Goal: Transaction & Acquisition: Subscribe to service/newsletter

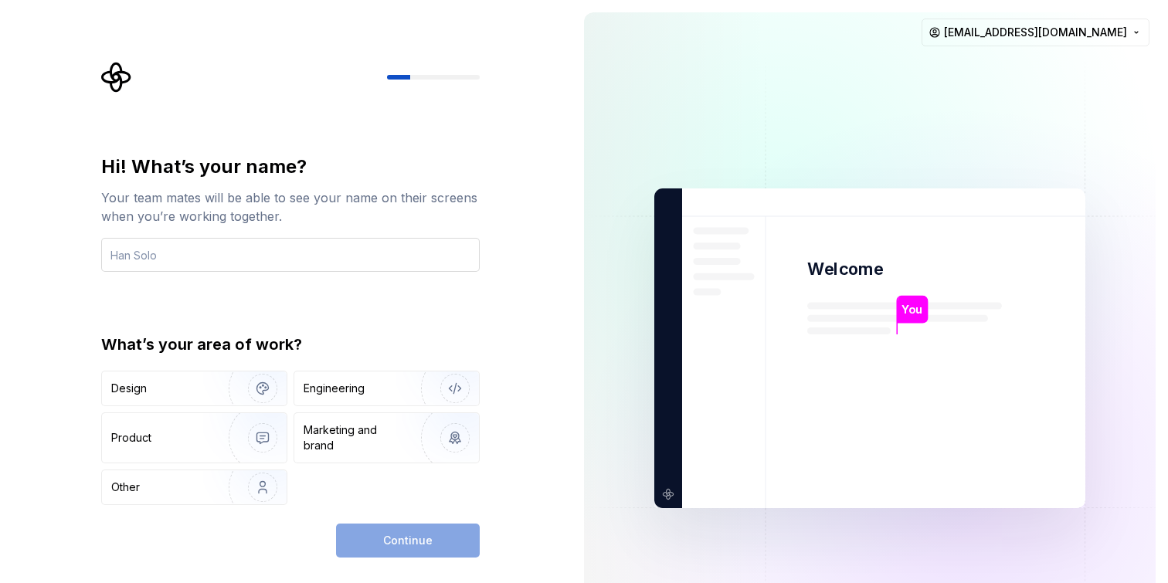
click at [249, 250] on input "text" at bounding box center [290, 255] width 379 height 34
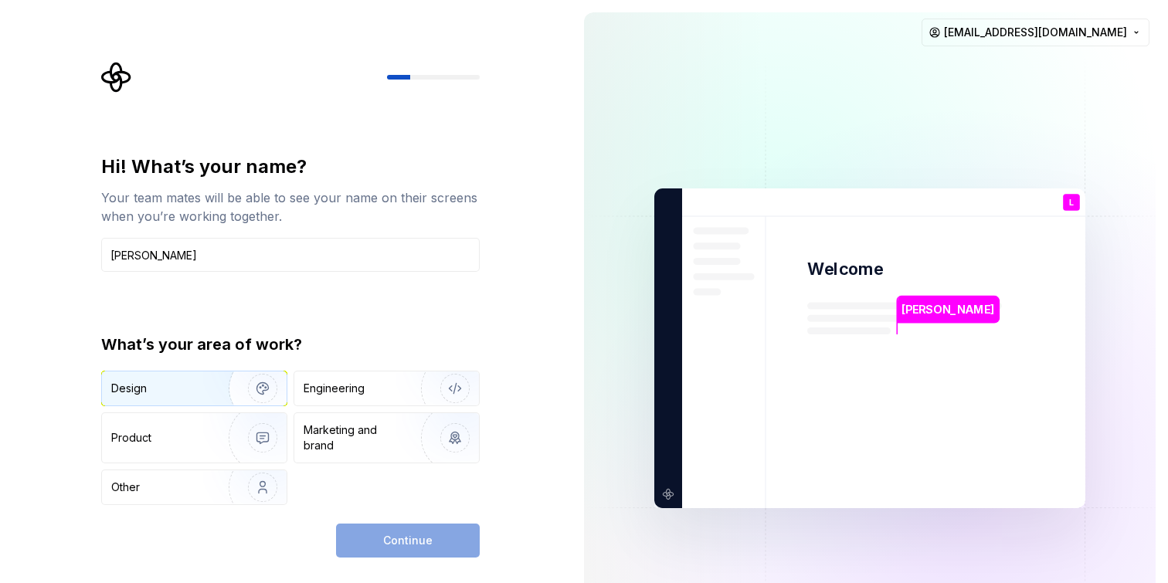
type input "[PERSON_NAME]"
click at [196, 396] on div "Design" at bounding box center [194, 389] width 185 height 34
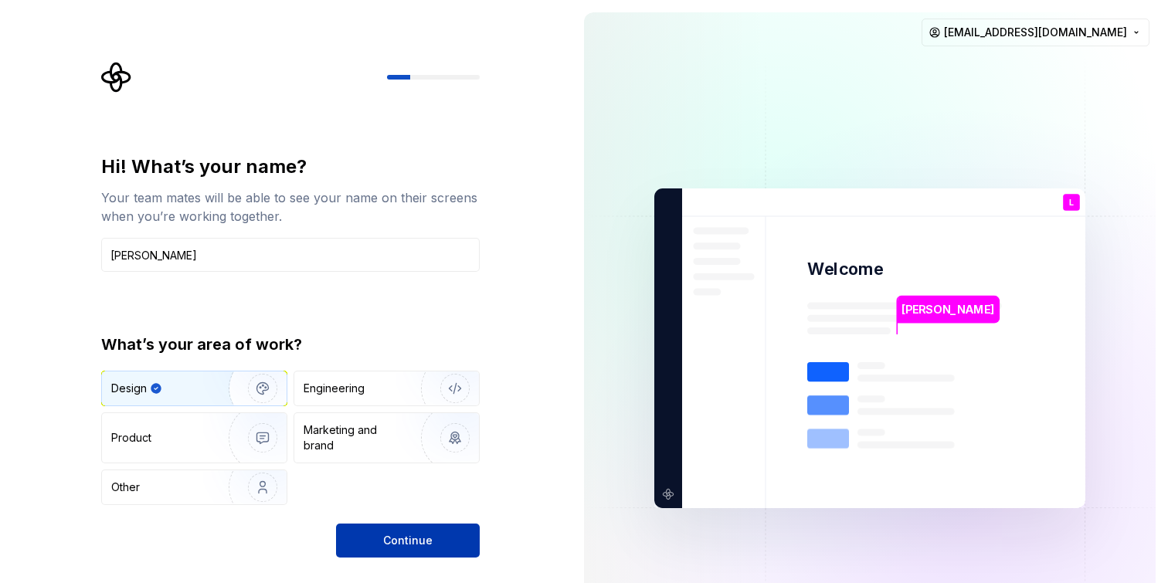
click at [410, 542] on span "Continue" at bounding box center [407, 540] width 49 height 15
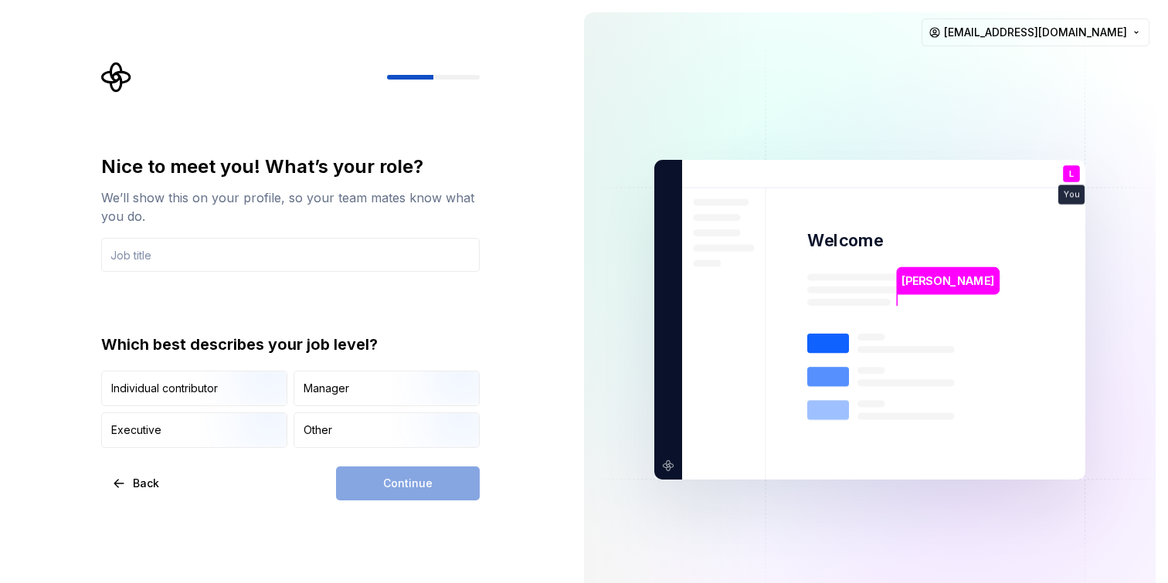
click at [386, 166] on div "Nice to meet you! What’s your role?" at bounding box center [290, 167] width 379 height 25
click at [219, 256] on input "text" at bounding box center [290, 255] width 379 height 34
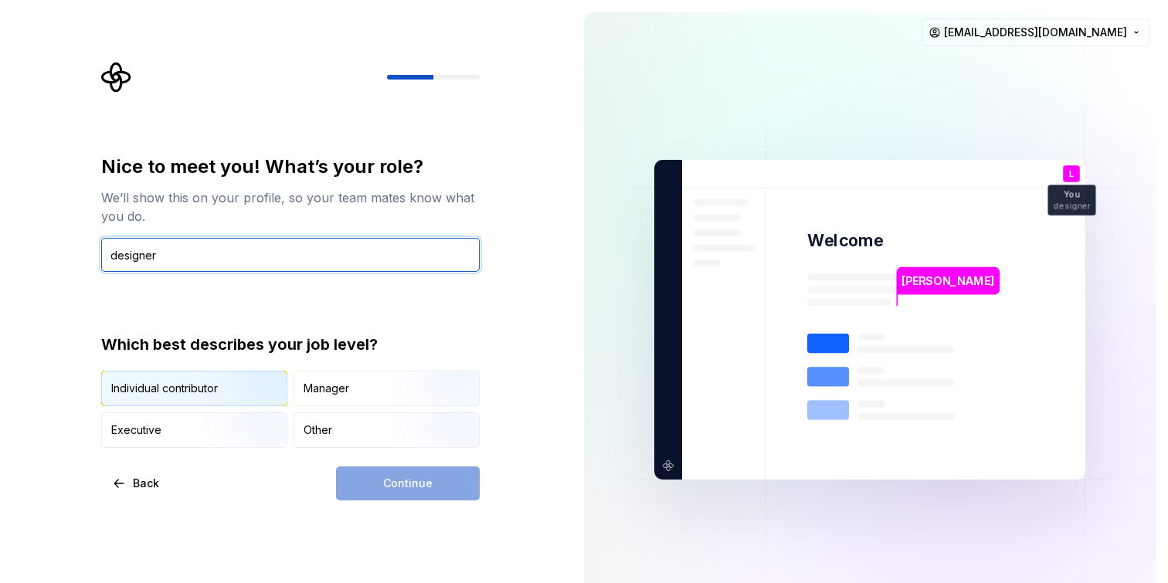
type input "designer"
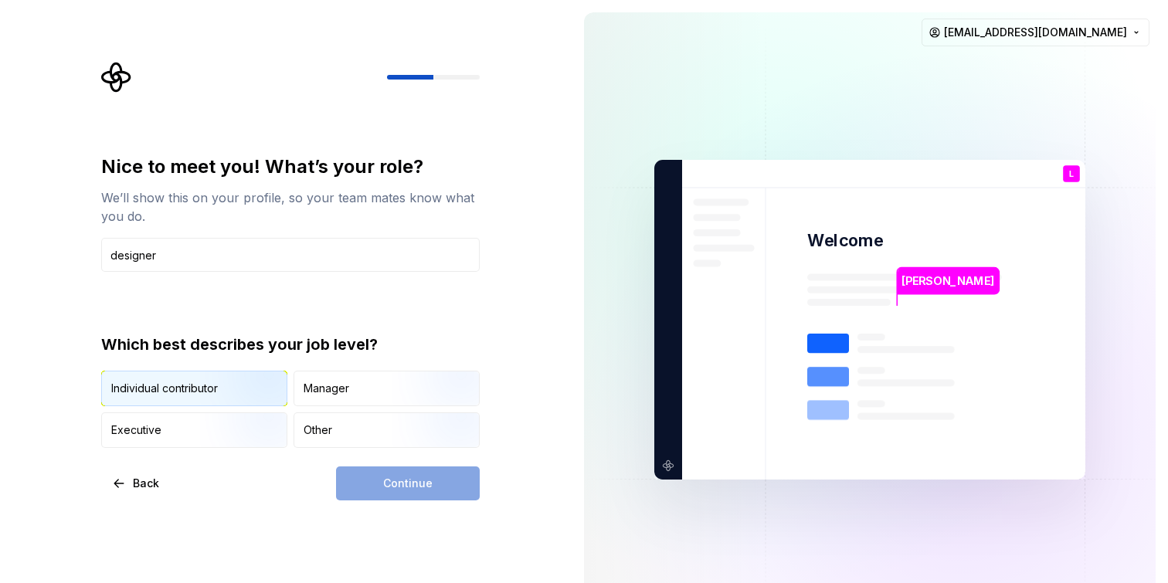
click at [231, 394] on img "button" at bounding box center [249, 408] width 99 height 104
click at [412, 482] on span "Continue" at bounding box center [407, 483] width 49 height 15
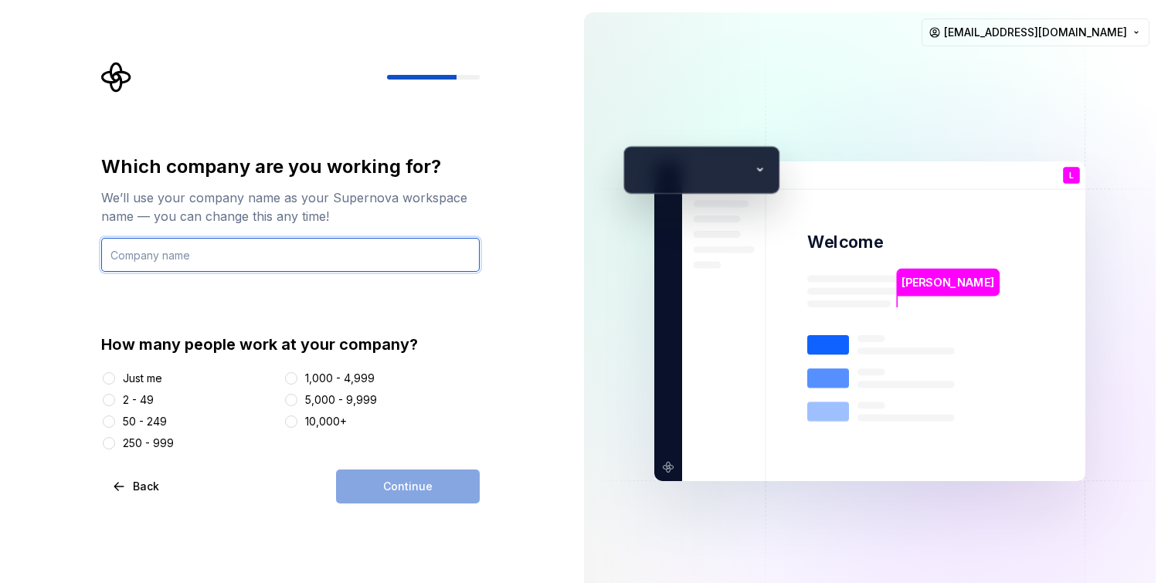
click at [297, 254] on input "text" at bounding box center [290, 255] width 379 height 34
type input "lib"
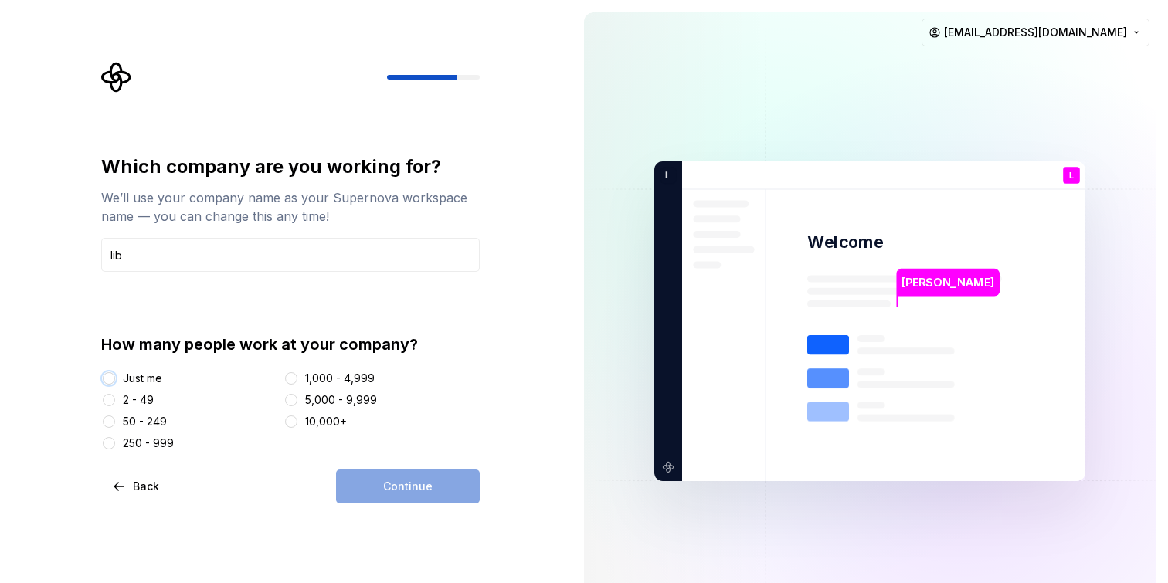
click at [107, 379] on button "Just me" at bounding box center [109, 378] width 12 height 12
click at [420, 491] on span "Continue" at bounding box center [407, 486] width 49 height 15
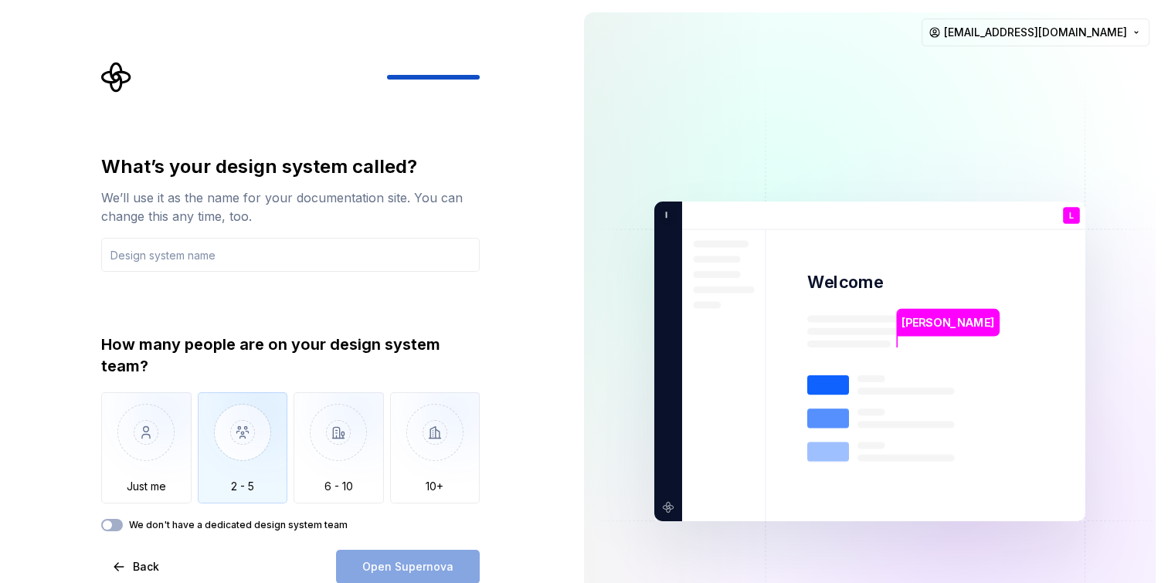
click at [231, 440] on img "button" at bounding box center [243, 445] width 90 height 104
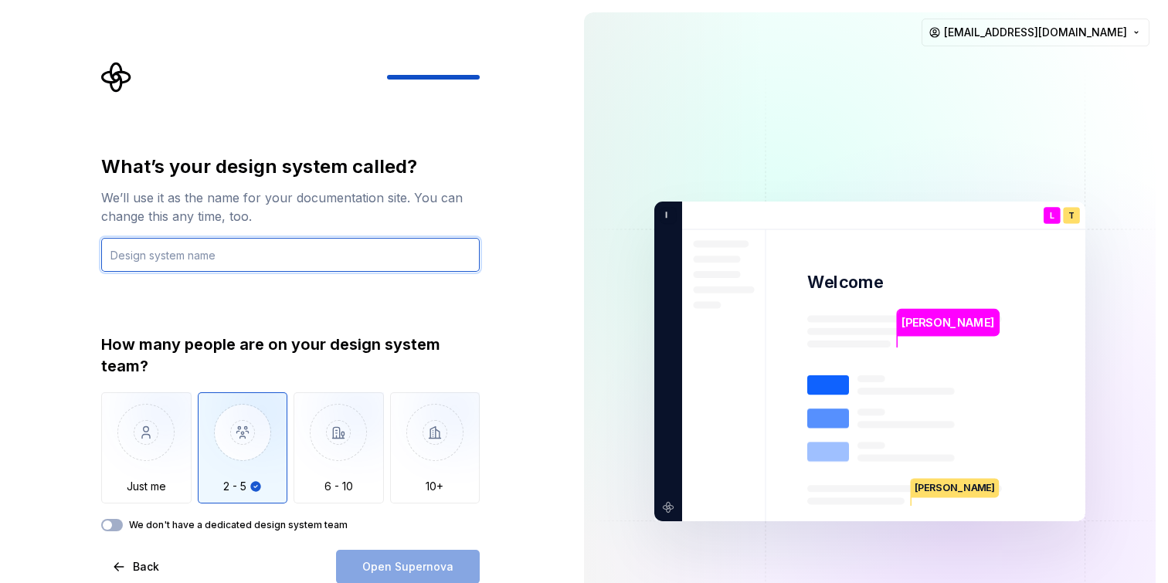
click at [231, 267] on input "text" at bounding box center [290, 255] width 379 height 34
type input "lib"
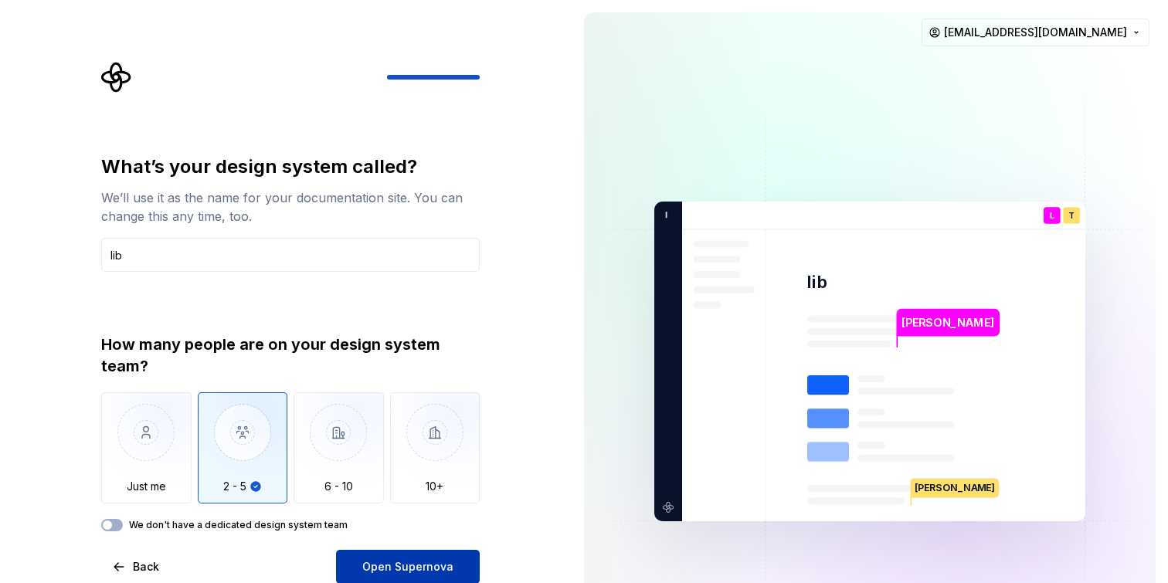
click at [423, 571] on span "Open Supernova" at bounding box center [407, 566] width 91 height 15
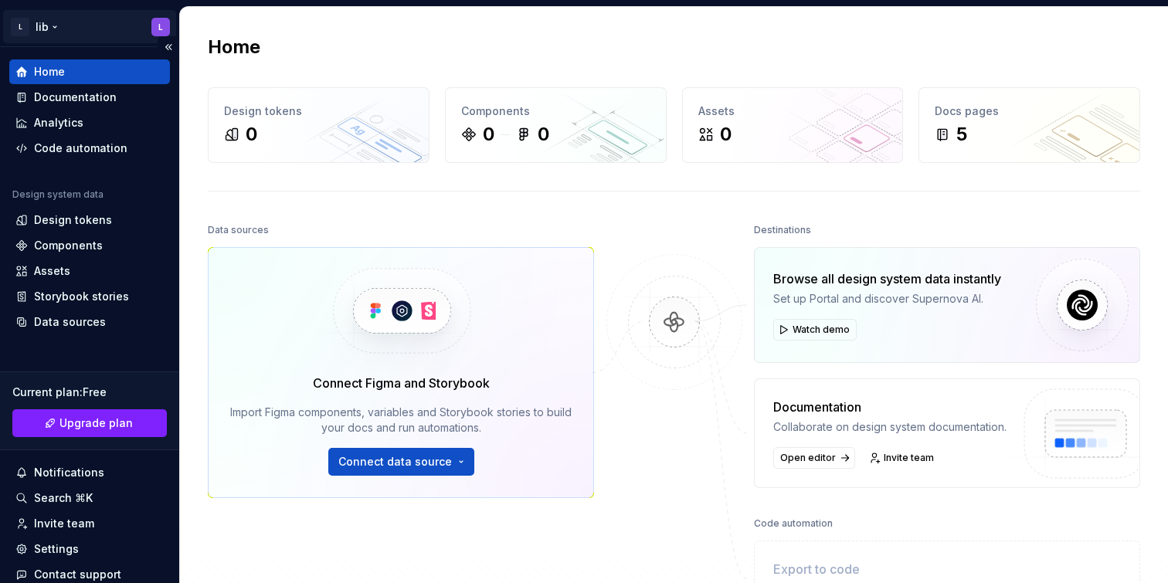
click at [45, 28] on html "L lib L Home Documentation Analytics Code automation Design system data Design …" at bounding box center [584, 291] width 1168 height 583
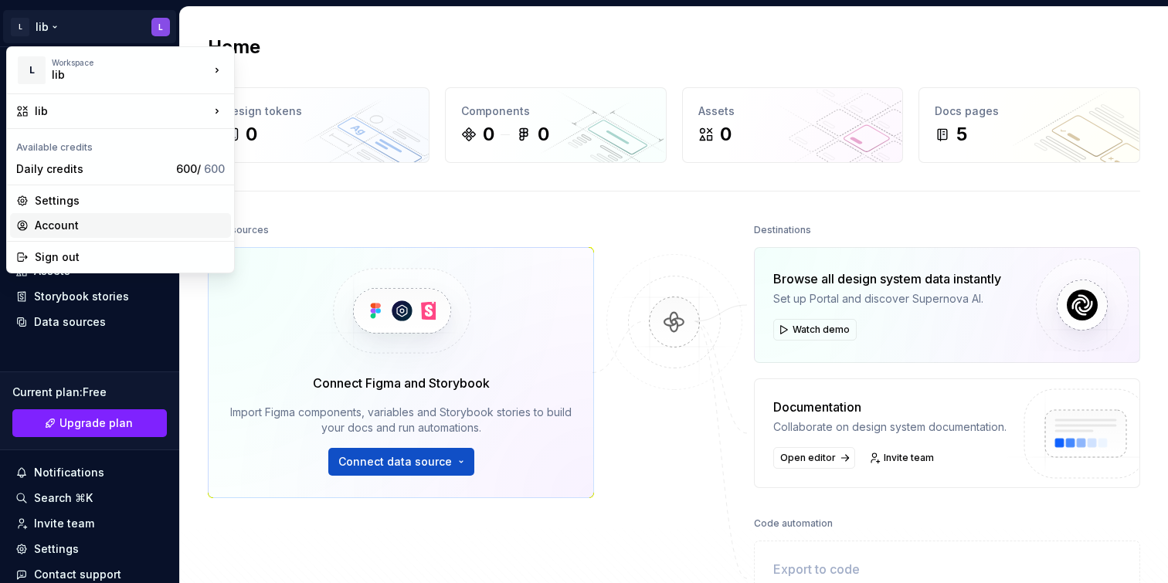
click at [80, 230] on div "Account" at bounding box center [130, 225] width 190 height 15
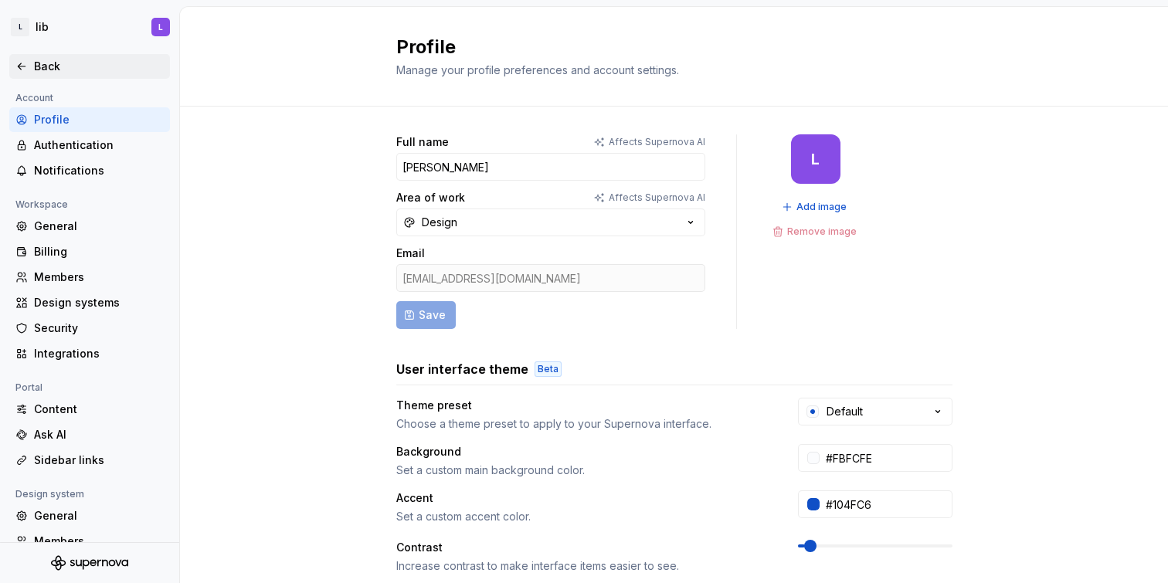
click at [41, 74] on div "Back" at bounding box center [89, 66] width 161 height 25
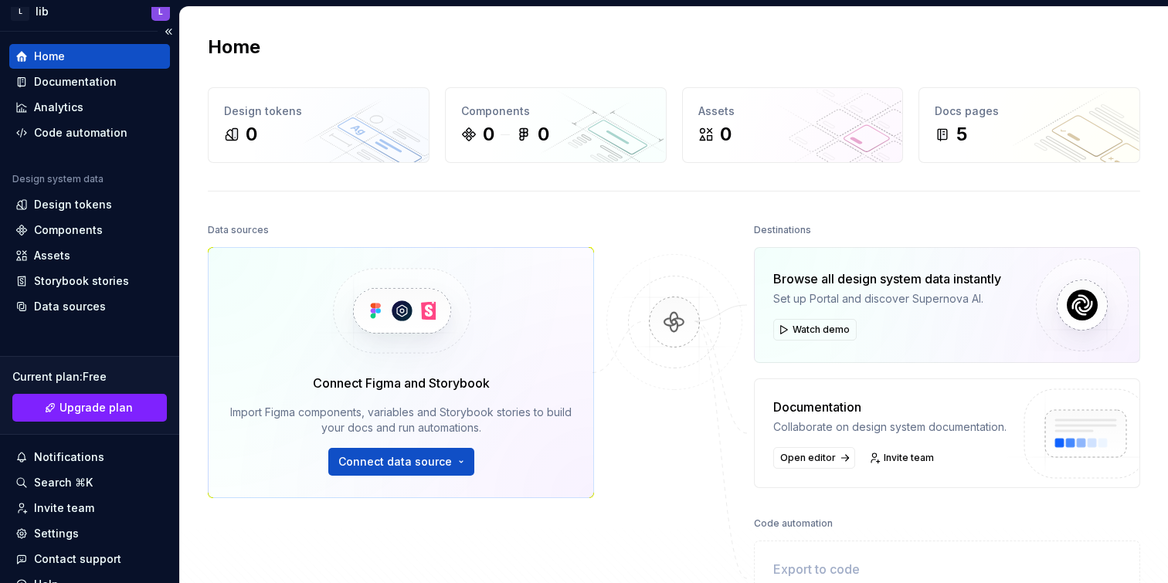
scroll to position [19, 0]
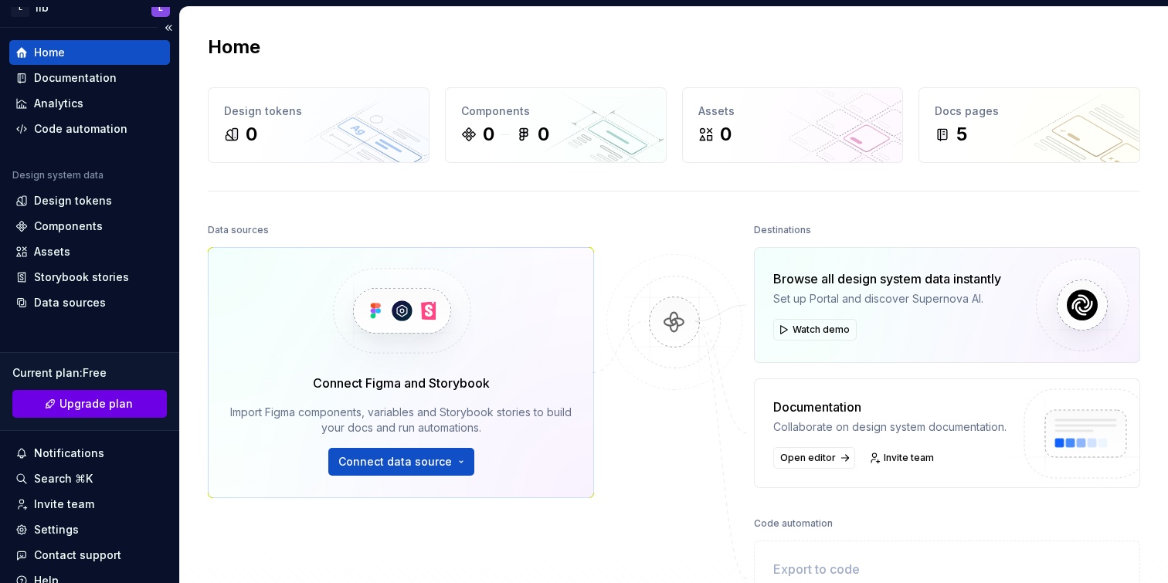
click at [96, 406] on span "Upgrade plan" at bounding box center [96, 403] width 73 height 15
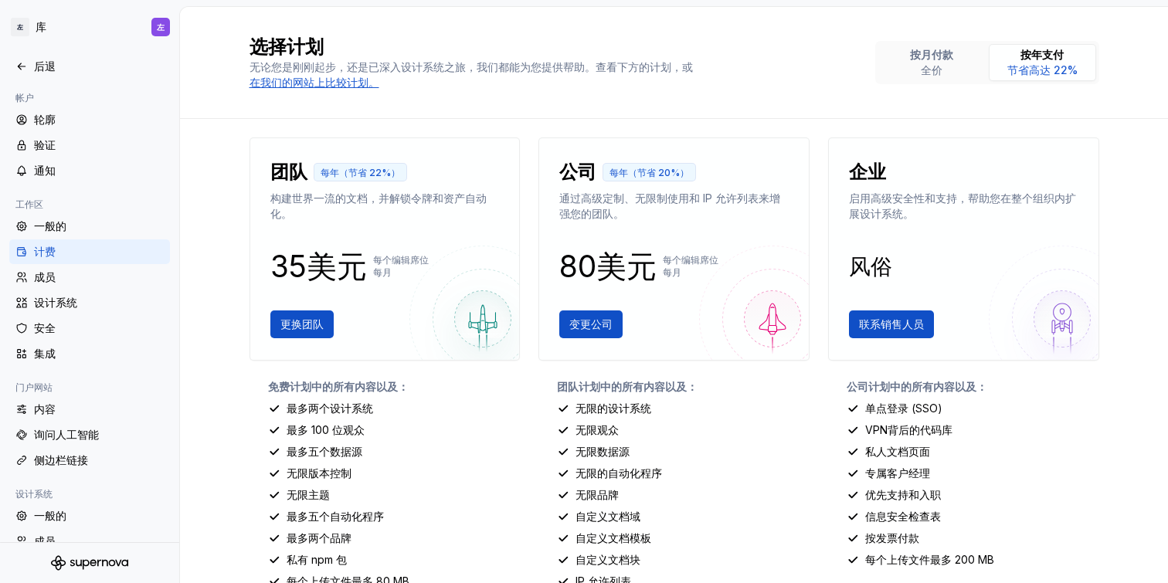
click at [217, 152] on div "选择计划 无论您是刚刚起步，还是已深入设计系统之旅，我们都能为您提供帮助。查看下方的计划，或 在我们的网站上比较计划。 按月付款 全价 按年支付 节省高达 2…" at bounding box center [674, 295] width 988 height 576
click at [64, 66] on div "后退" at bounding box center [99, 66] width 130 height 15
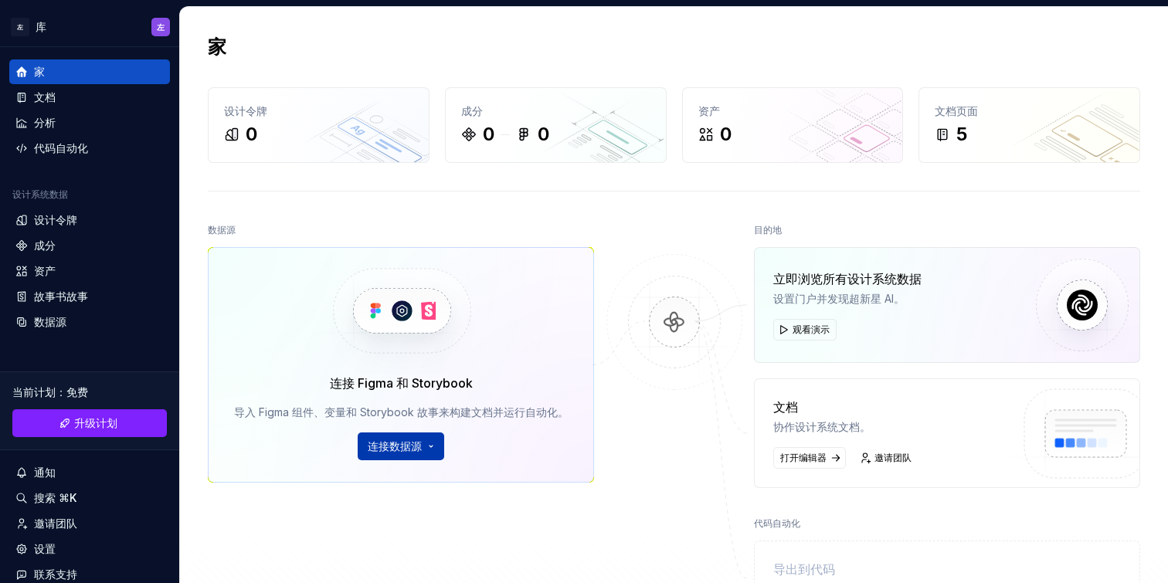
click at [433, 447] on button "连接数据源" at bounding box center [401, 447] width 87 height 28
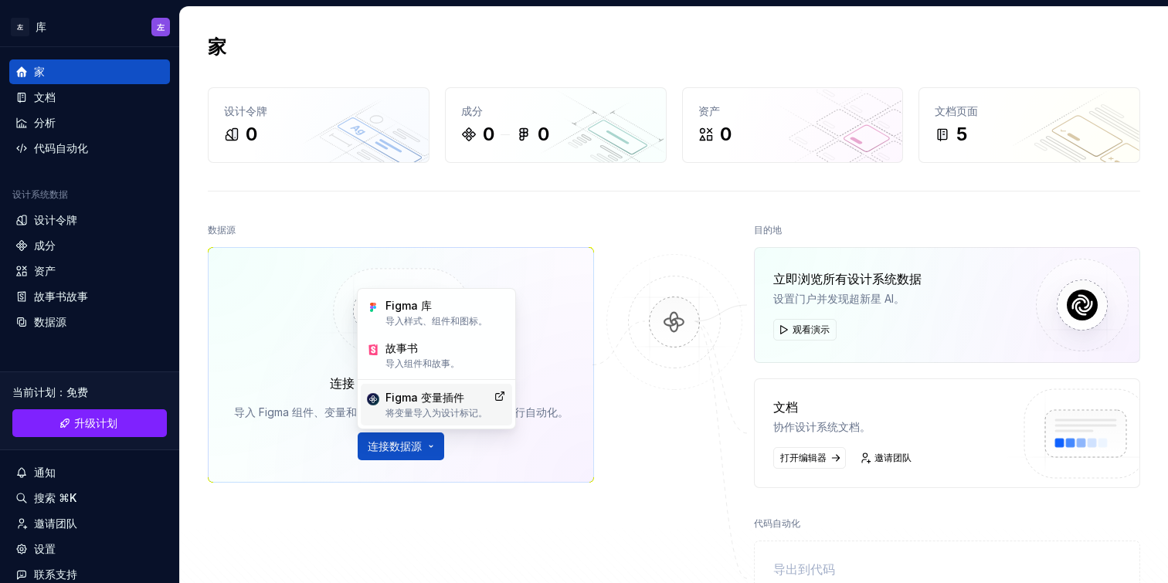
click at [459, 408] on font "将变量导入为设计标记。" at bounding box center [437, 413] width 102 height 12
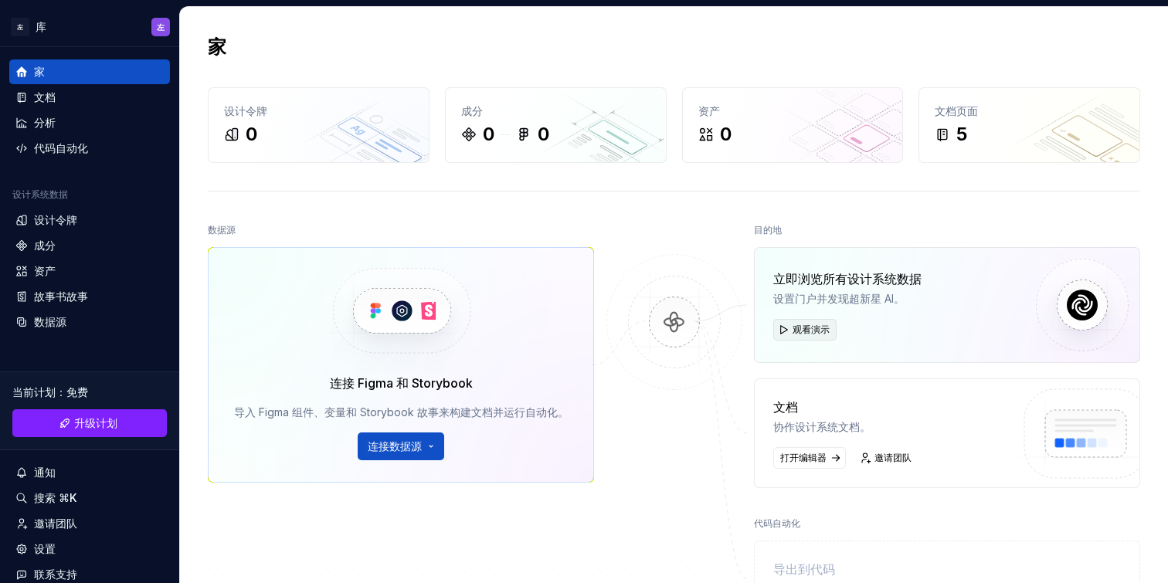
click at [814, 333] on font "观看演示" at bounding box center [811, 330] width 37 height 12
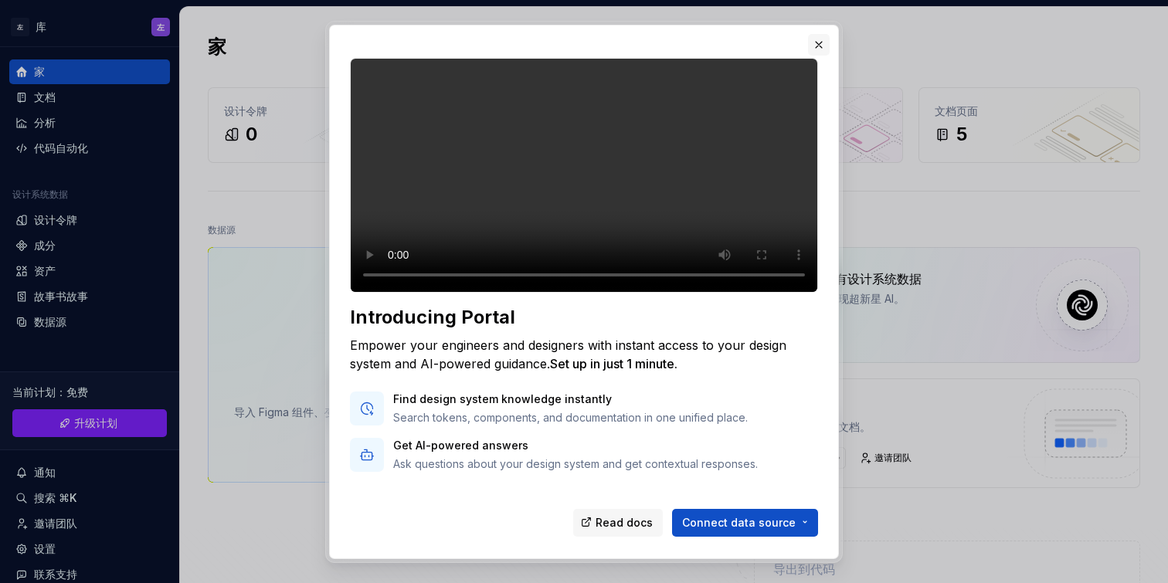
click at [813, 45] on button "button" at bounding box center [819, 45] width 22 height 22
